Goal: Task Accomplishment & Management: Use online tool/utility

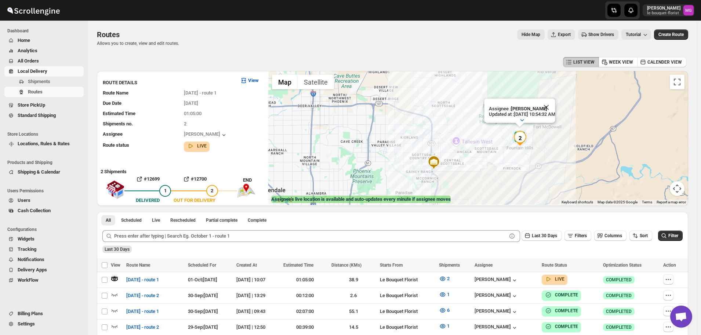
scroll to position [476, 0]
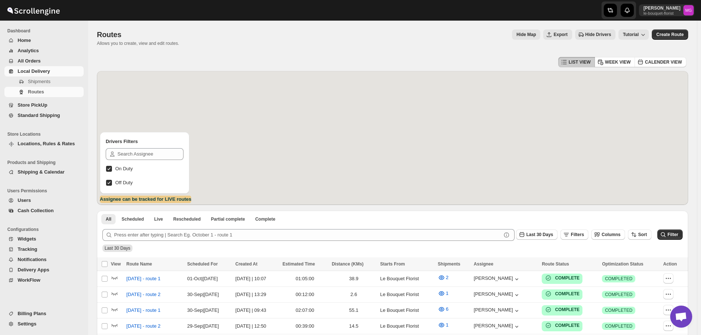
scroll to position [476, 0]
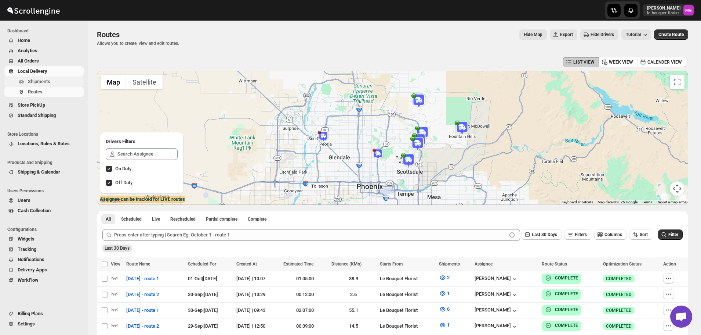
click at [32, 80] on span "Shipments" at bounding box center [39, 82] width 22 height 6
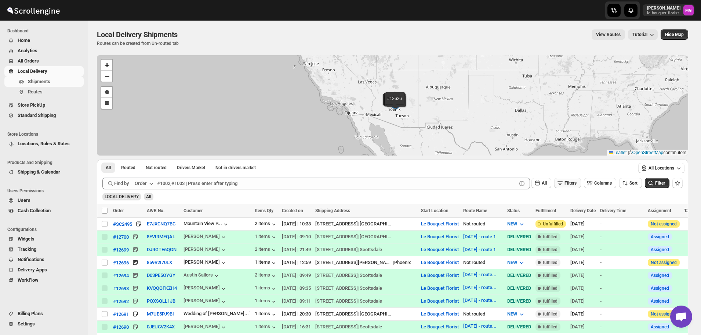
click at [564, 183] on icon "button" at bounding box center [560, 182] width 7 height 7
click at [36, 105] on span "Store PickUp" at bounding box center [32, 105] width 28 height 6
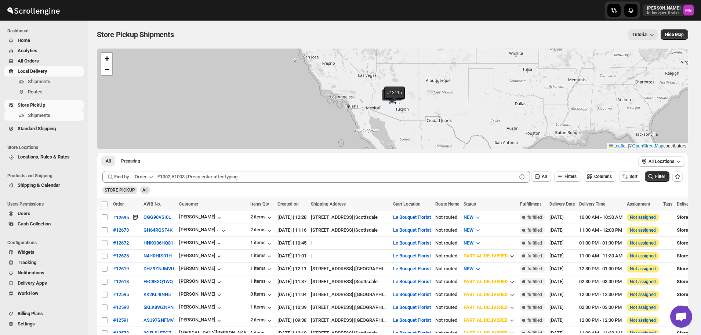
click at [33, 71] on span "Local Delivery" at bounding box center [33, 71] width 30 height 6
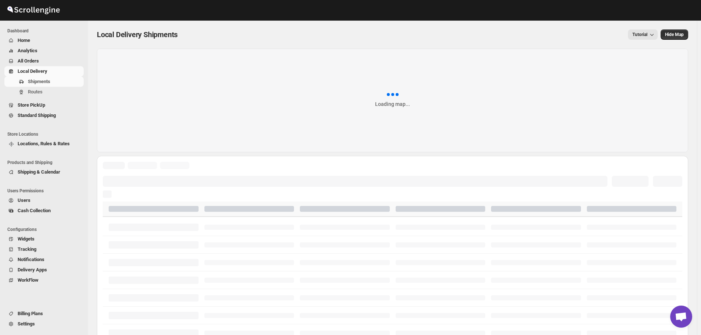
click at [93, 0] on div at bounding box center [349, 9] width 698 height 18
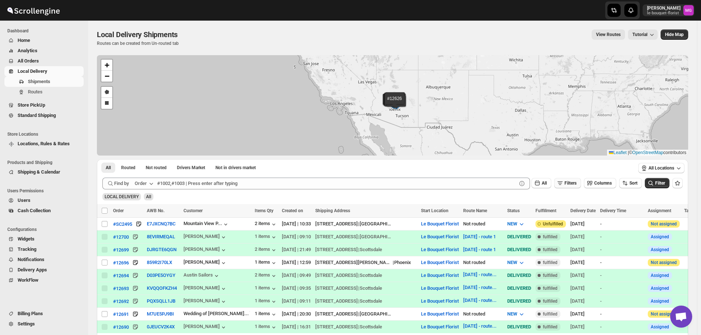
click at [569, 181] on span "Filters" at bounding box center [571, 182] width 12 height 5
click at [572, 208] on button "Add Filter" at bounding box center [571, 212] width 34 height 10
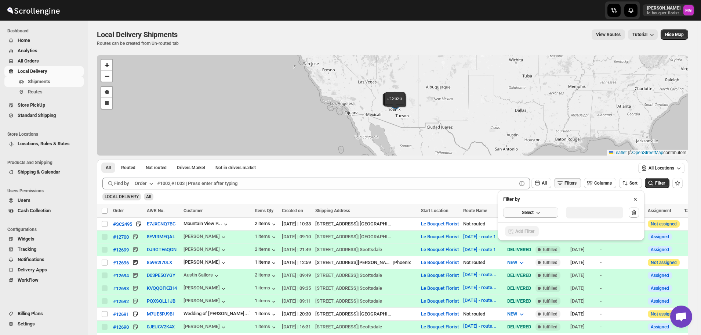
click at [543, 207] on button "Select" at bounding box center [530, 212] width 55 height 10
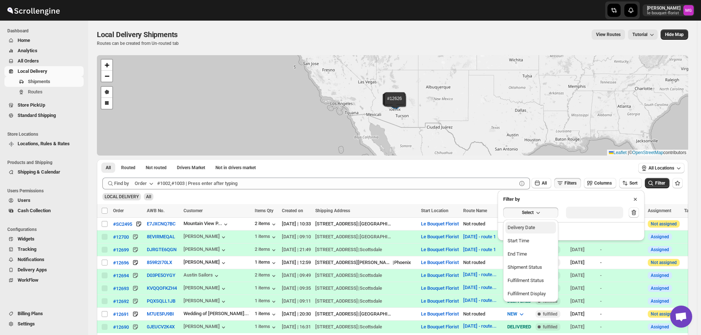
click at [542, 227] on button "Delivery Date" at bounding box center [531, 227] width 51 height 12
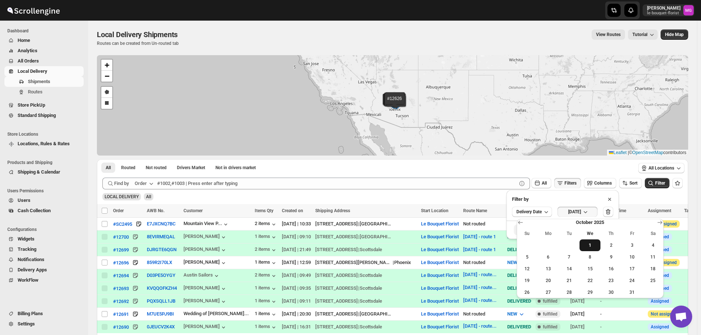
click at [591, 245] on span "1" at bounding box center [590, 245] width 15 height 6
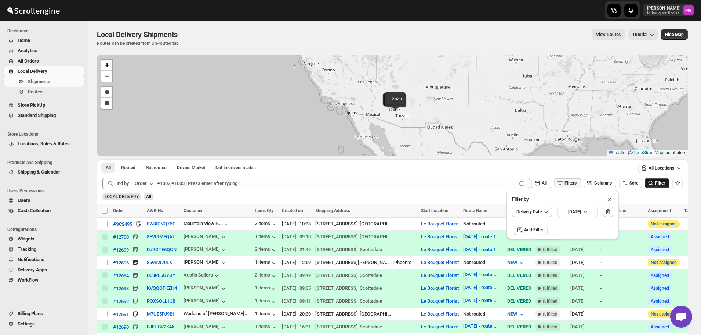
click at [655, 186] on icon "submit" at bounding box center [650, 182] width 7 height 7
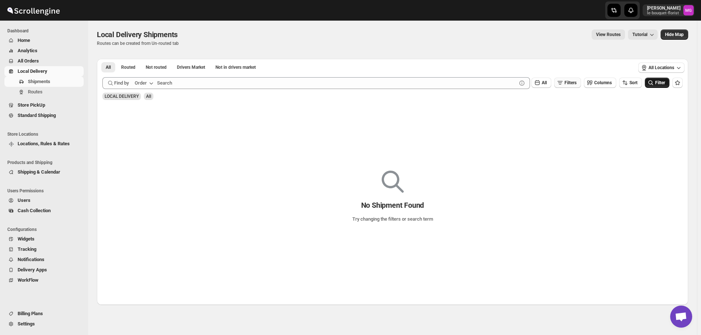
click at [577, 84] on span "Filters" at bounding box center [571, 82] width 12 height 5
click at [575, 106] on button "[DATE]" at bounding box center [578, 111] width 40 height 10
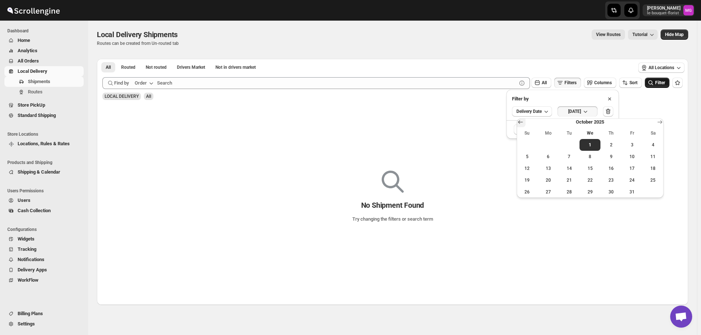
click at [524, 121] on button "Show previous month, September 2025" at bounding box center [521, 122] width 10 height 10
click at [568, 196] on button "30" at bounding box center [569, 192] width 21 height 12
click at [661, 86] on button "Filter" at bounding box center [657, 82] width 25 height 10
